Goal: Register for event/course

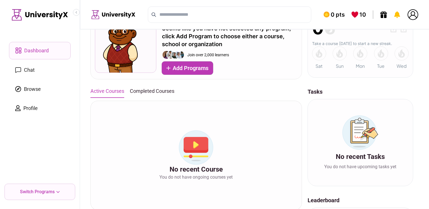
scroll to position [56, 0]
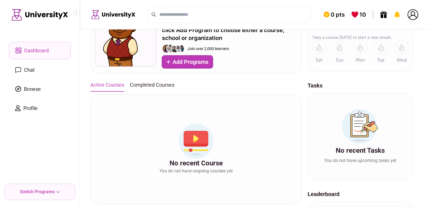
click at [28, 90] on span "Browse" at bounding box center [32, 89] width 17 height 8
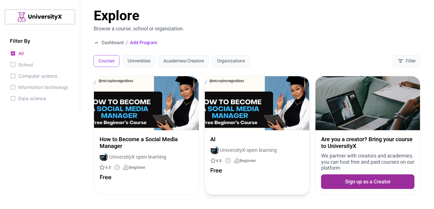
click at [254, 154] on div "UniversityX open learning" at bounding box center [256, 150] width 93 height 8
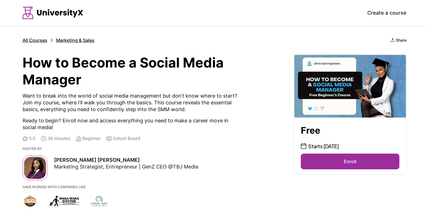
click at [348, 163] on button "Enroll" at bounding box center [350, 162] width 99 height 16
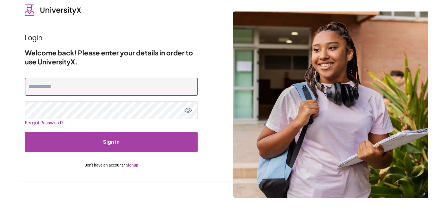
type input "**********"
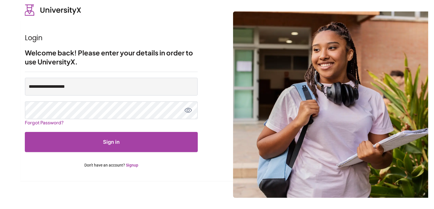
click at [107, 142] on button "Sign in" at bounding box center [111, 142] width 173 height 20
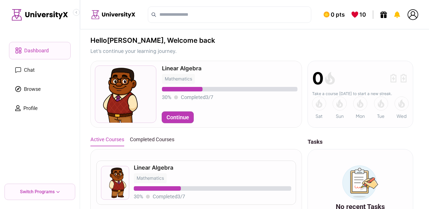
click at [40, 88] on span "Browse" at bounding box center [32, 89] width 17 height 8
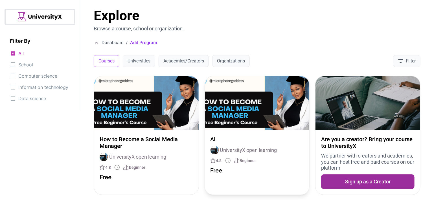
click at [219, 161] on span "4.8" at bounding box center [219, 161] width 6 height 6
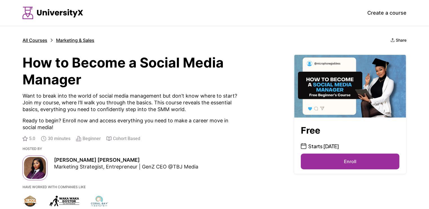
click at [344, 163] on button "Enroll" at bounding box center [350, 162] width 99 height 16
